Goal: Information Seeking & Learning: Check status

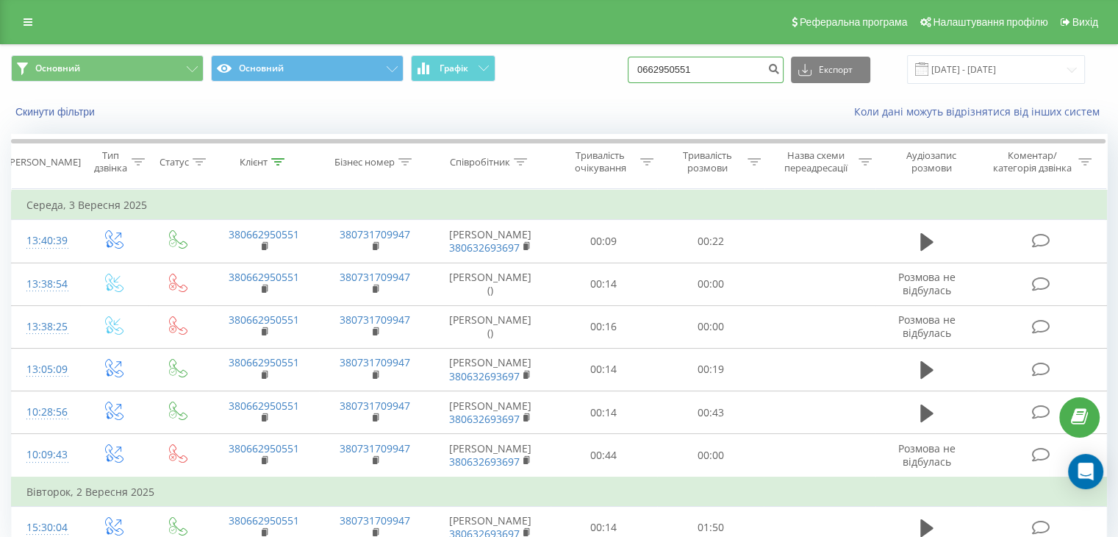
click at [731, 65] on input "0662950551" at bounding box center [706, 70] width 156 height 26
drag, startPoint x: 732, startPoint y: 74, endPoint x: 639, endPoint y: 71, distance: 93.4
click at [639, 71] on div "Основний Основний Графік 0662950551 Експорт .csv .xls .xlsx [DATE] - [DATE]" at bounding box center [559, 69] width 1096 height 29
paste input "380993769086"
click at [752, 68] on input "380993769086" at bounding box center [706, 70] width 156 height 26
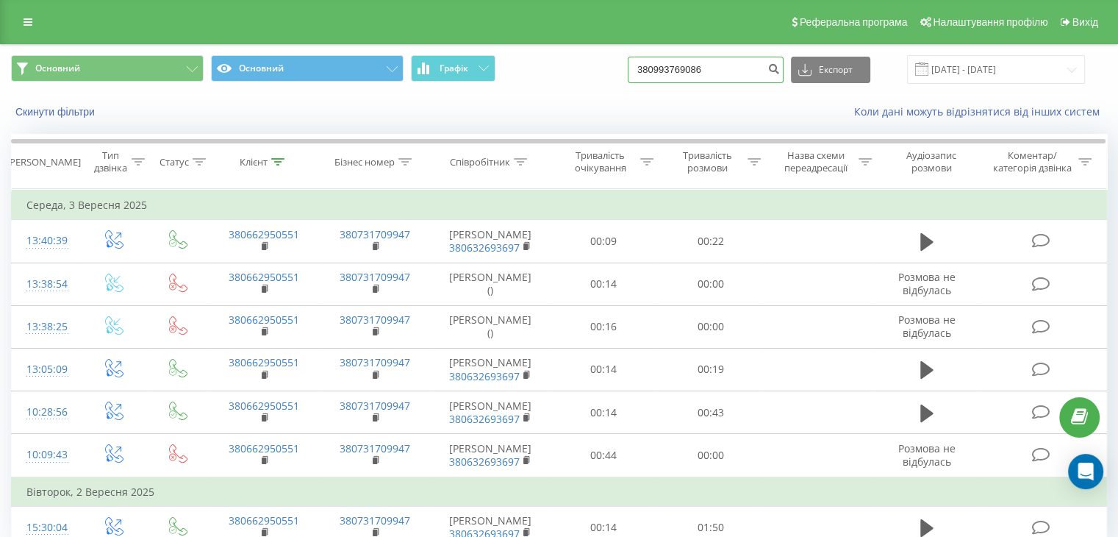
type input "380993769086"
click at [815, 116] on div "Коли дані можуть відрізнятися вiд інших систем" at bounding box center [768, 111] width 697 height 15
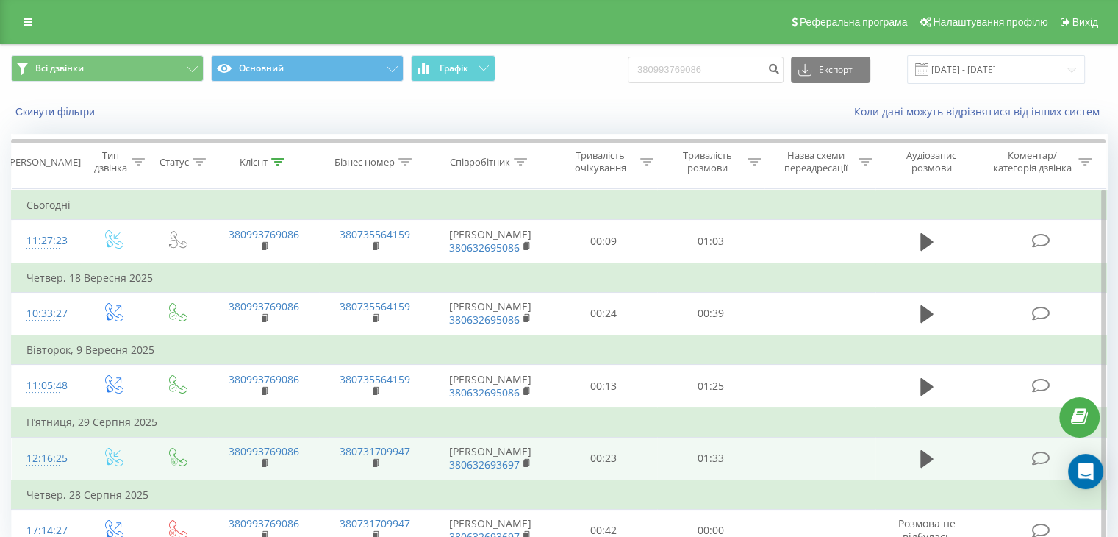
scroll to position [68, 0]
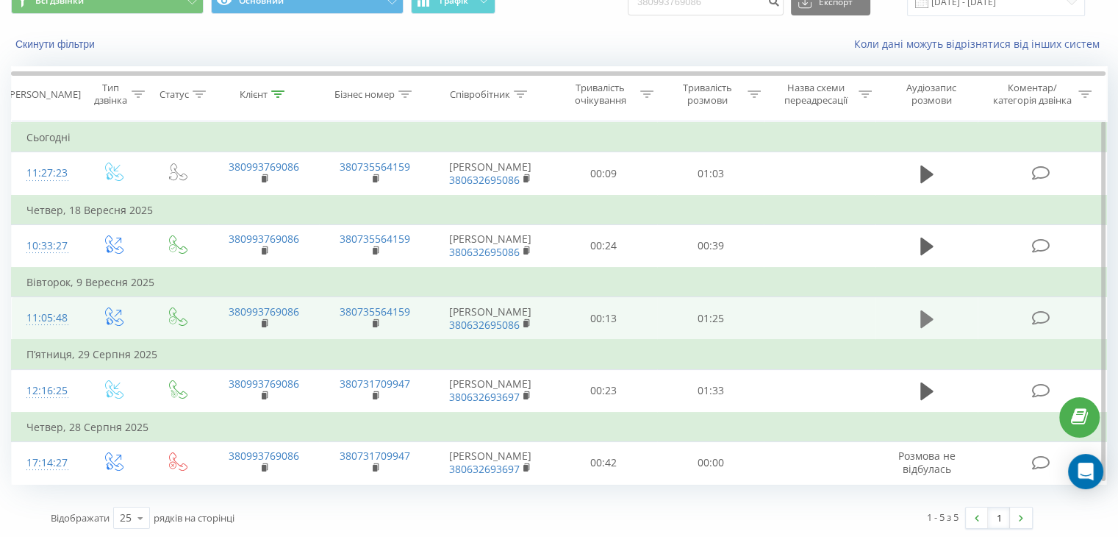
click at [925, 319] on icon at bounding box center [926, 318] width 13 height 18
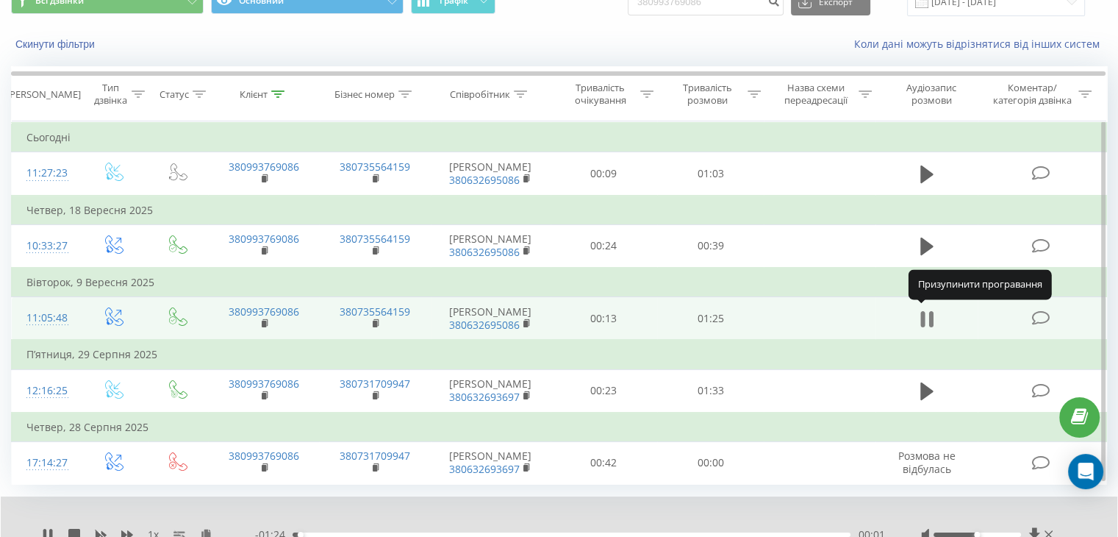
click at [927, 313] on icon at bounding box center [926, 319] width 13 height 21
click at [1032, 523] on div "1 x - 01:24 00:01 00:01" at bounding box center [559, 524] width 1116 height 57
drag, startPoint x: 1036, startPoint y: 527, endPoint x: 989, endPoint y: 535, distance: 47.7
click at [1036, 527] on icon at bounding box center [1034, 534] width 12 height 15
